Goal: Check status

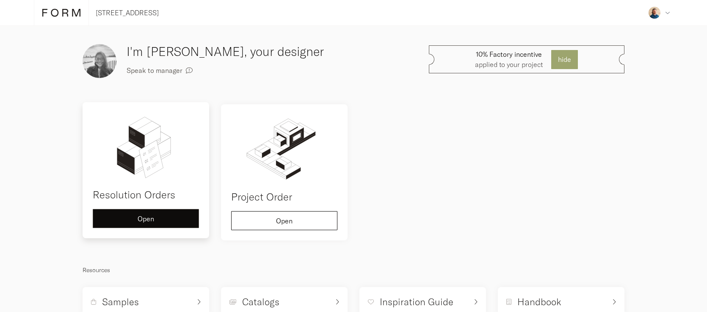
click at [141, 224] on button "Open" at bounding box center [146, 218] width 106 height 19
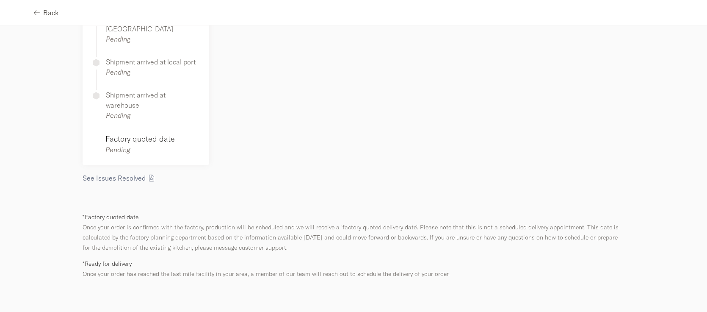
scroll to position [212, 0]
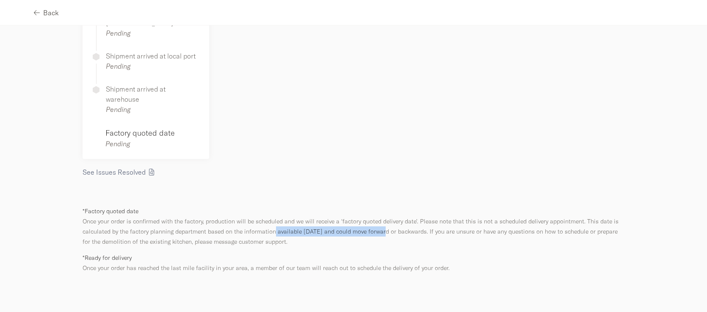
drag, startPoint x: 271, startPoint y: 221, endPoint x: 389, endPoint y: 220, distance: 117.8
click at [378, 219] on p "Once your order is confirmed with the factory, production will be scheduled and…" at bounding box center [354, 231] width 542 height 31
drag, startPoint x: 405, startPoint y: 222, endPoint x: 411, endPoint y: 221, distance: 6.8
click at [405, 222] on p "Once your order is confirmed with the factory, production will be scheduled and…" at bounding box center [354, 231] width 542 height 31
drag, startPoint x: 421, startPoint y: 219, endPoint x: 277, endPoint y: 225, distance: 143.7
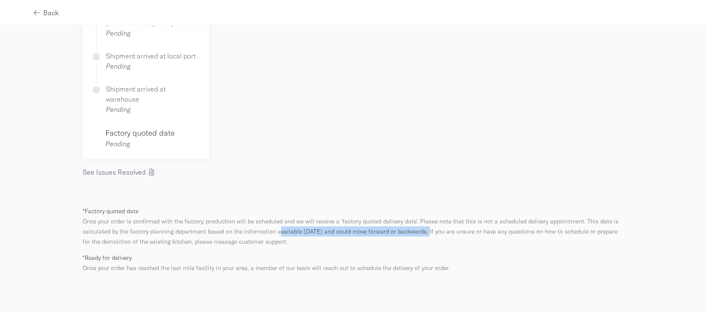
click at [277, 225] on p "Once your order is confirmed with the factory, production will be scheduled and…" at bounding box center [354, 231] width 542 height 31
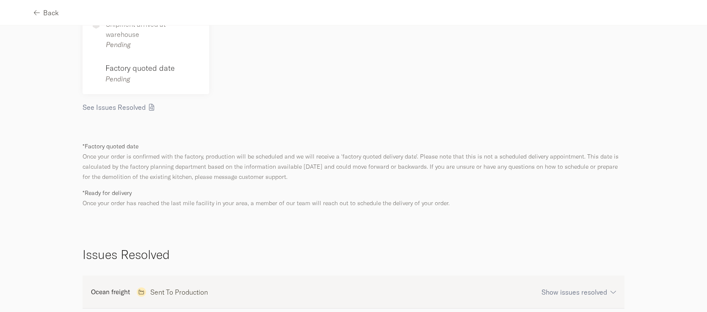
scroll to position [283, 0]
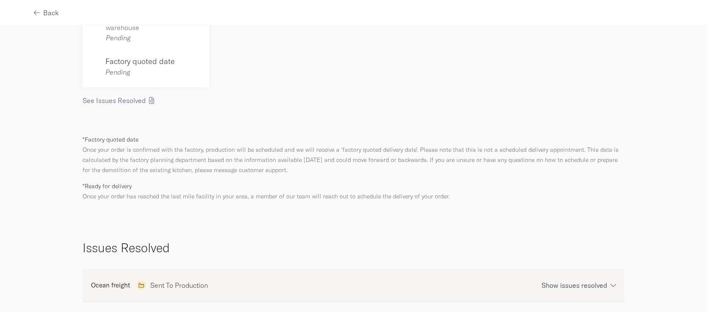
click at [611, 282] on icon "button" at bounding box center [614, 285] width 6 height 6
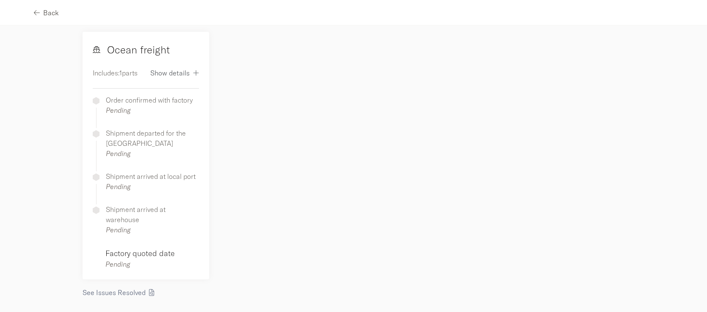
scroll to position [92, 0]
click at [193, 73] on icon "button" at bounding box center [196, 72] width 6 height 7
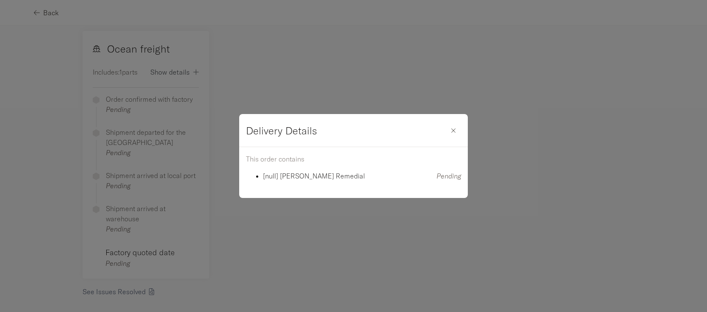
click at [455, 131] on div "button" at bounding box center [453, 130] width 15 height 7
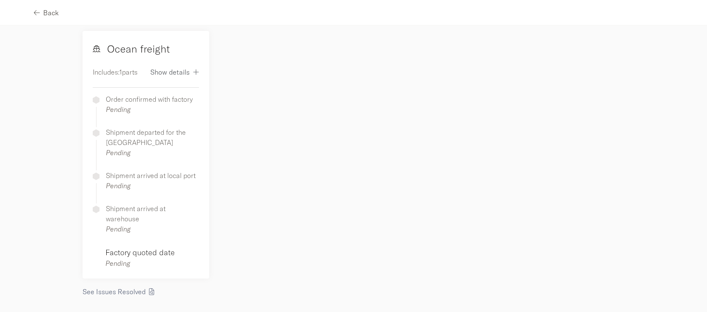
scroll to position [0, 0]
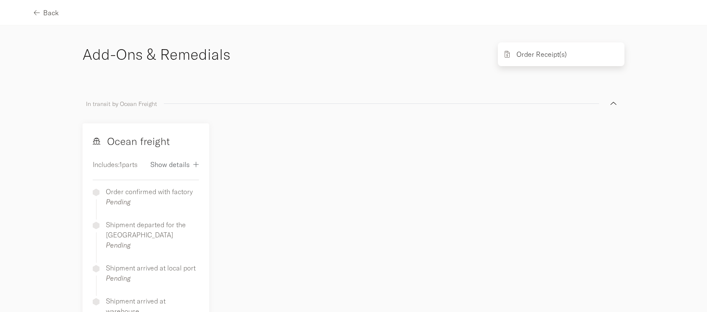
click at [560, 61] on div "Order Receipt(s)" at bounding box center [561, 54] width 127 height 24
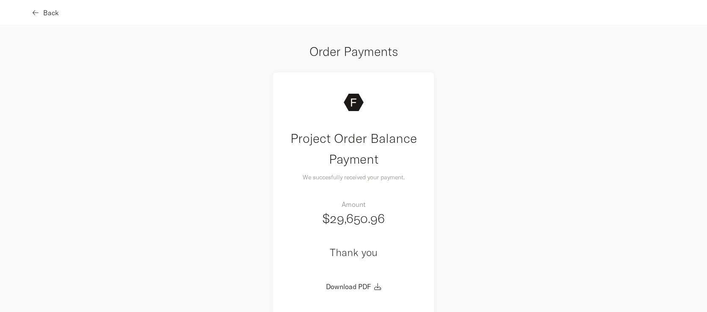
click at [36, 12] on icon "button" at bounding box center [36, 12] width 6 height 7
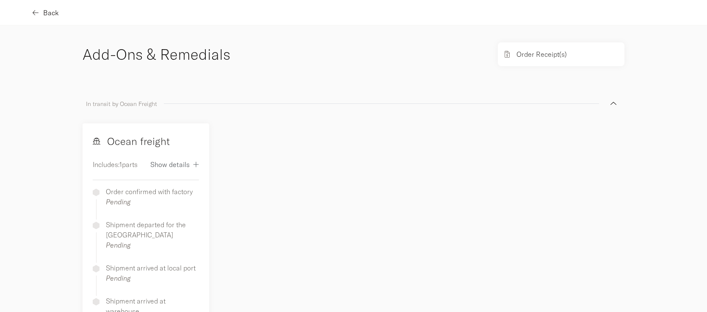
click at [44, 14] on span "Back" at bounding box center [51, 12] width 16 height 7
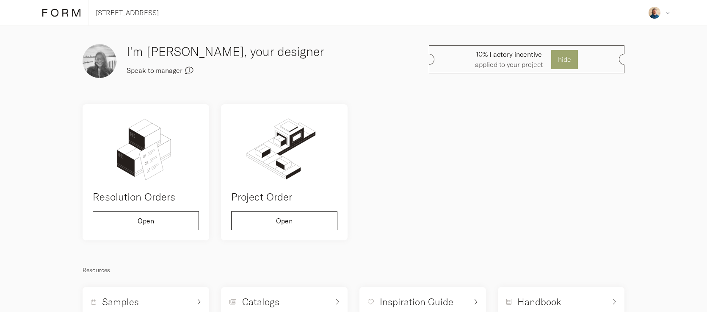
click at [186, 70] on icon "button" at bounding box center [189, 70] width 8 height 7
click at [666, 13] on icon at bounding box center [668, 14] width 4 height 2
click at [666, 13] on icon at bounding box center [668, 13] width 5 height 5
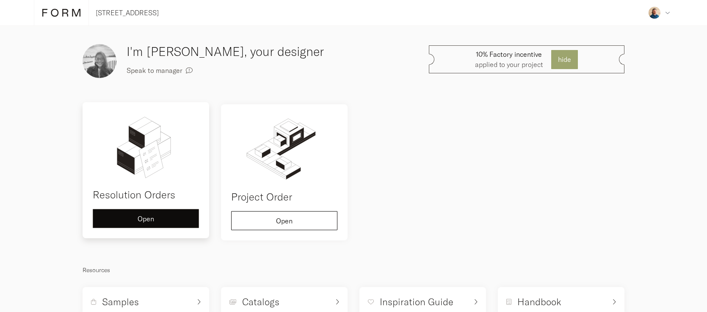
click at [119, 222] on button "Open" at bounding box center [146, 218] width 106 height 19
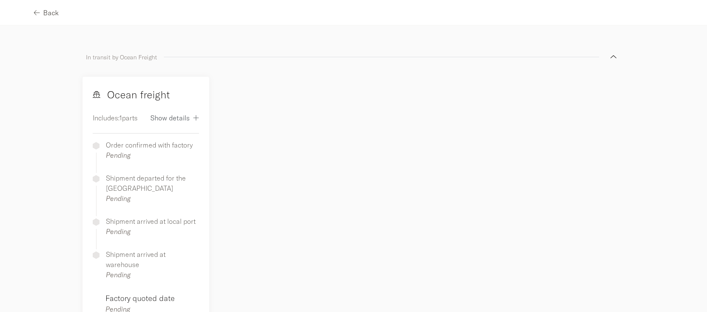
scroll to position [53, 0]
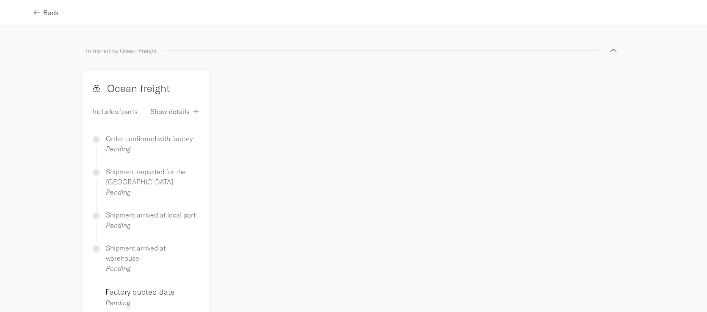
click at [144, 140] on p "Order confirmed with factory" at bounding box center [149, 138] width 87 height 10
drag, startPoint x: 130, startPoint y: 148, endPoint x: 98, endPoint y: 138, distance: 34.3
click at [100, 138] on div "Order confirmed with factory Pending" at bounding box center [146, 149] width 93 height 33
click at [194, 111] on icon "button" at bounding box center [197, 111] width 6 height 6
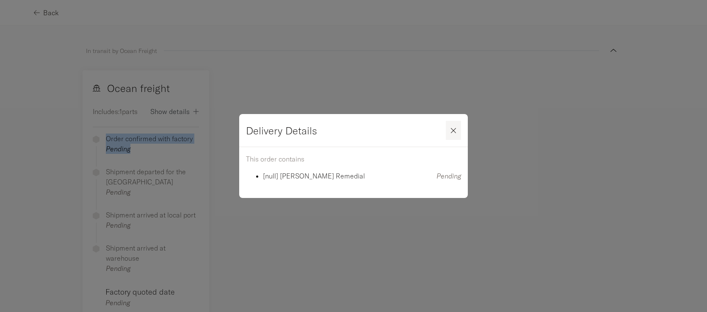
click at [456, 133] on icon "button" at bounding box center [453, 130] width 5 height 8
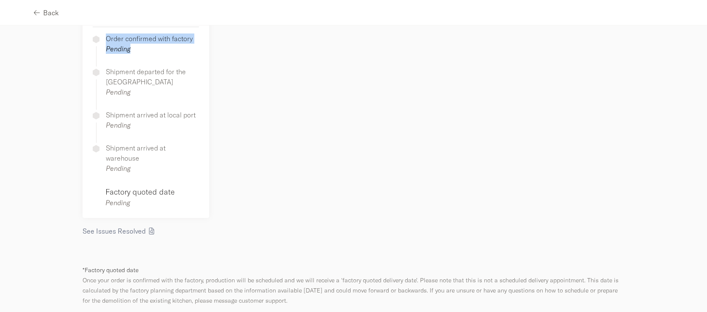
scroll to position [159, 0]
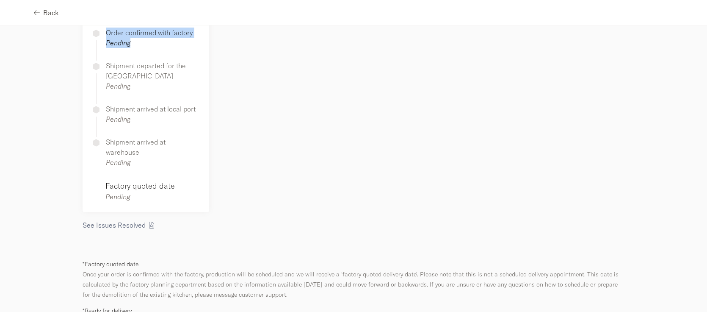
copy div "Order confirmed with factory Pending"
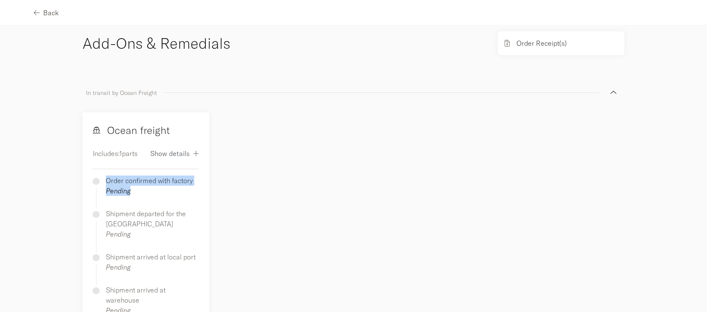
scroll to position [0, 0]
